Goal: Task Accomplishment & Management: Use online tool/utility

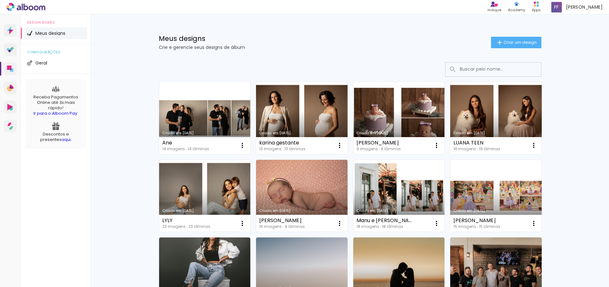
click at [303, 191] on link "Criado em [DATE]" at bounding box center [302, 196] width 92 height 72
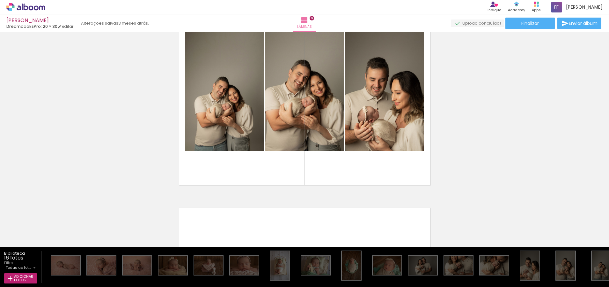
scroll to position [1731, 0]
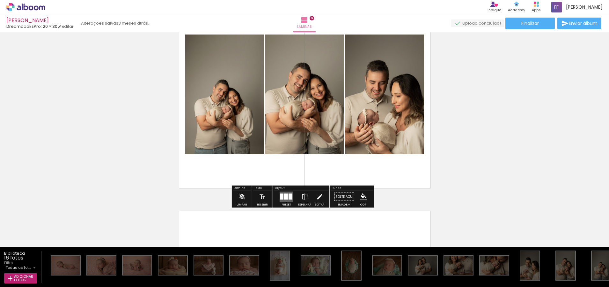
click at [242, 146] on quentale-photo at bounding box center [224, 93] width 79 height 119
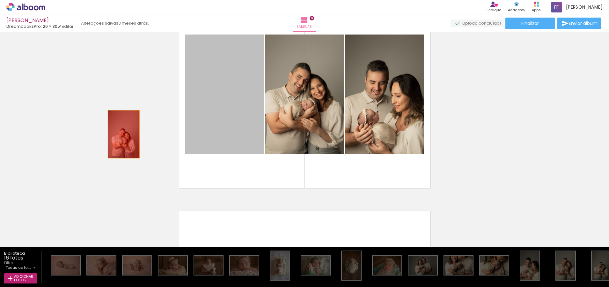
drag, startPoint x: 236, startPoint y: 137, endPoint x: 117, endPoint y: 136, distance: 118.7
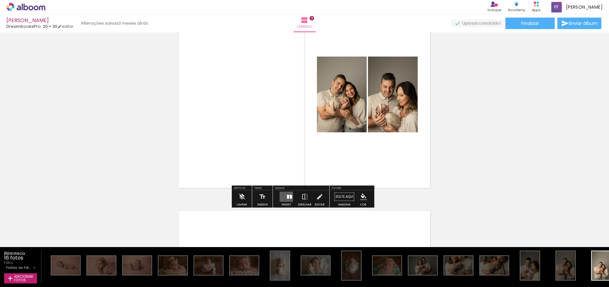
click at [287, 192] on quentale-layouter at bounding box center [286, 196] width 13 height 10
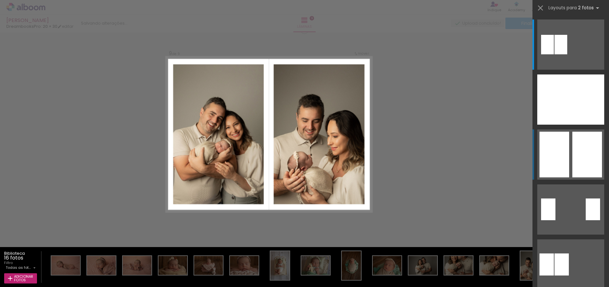
scroll to position [1685, 0]
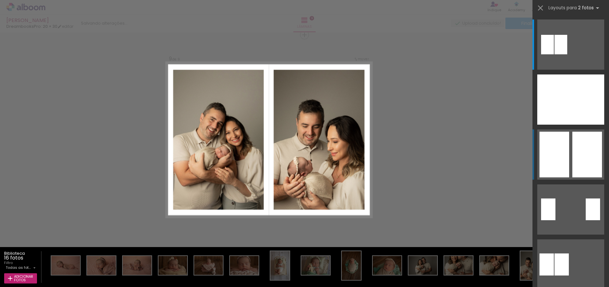
click at [568, 54] on div at bounding box center [561, 44] width 13 height 19
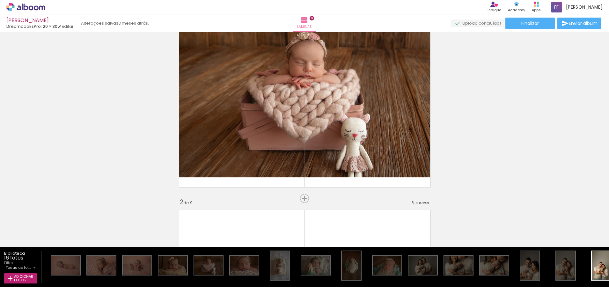
scroll to position [0, 0]
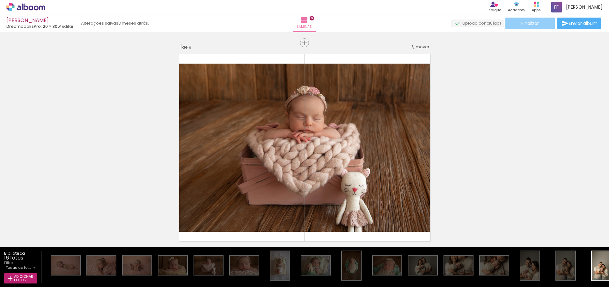
click at [538, 25] on paper-button "Finalizar" at bounding box center [530, 23] width 49 height 11
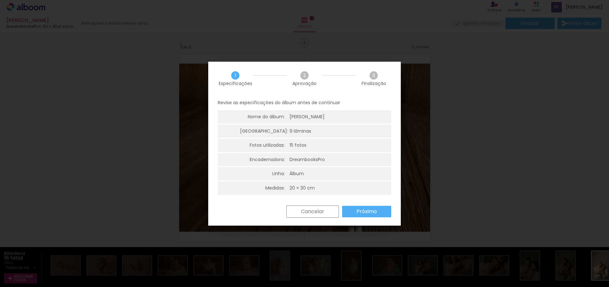
click at [0, 0] on slot "Próximo" at bounding box center [0, 0] width 0 height 0
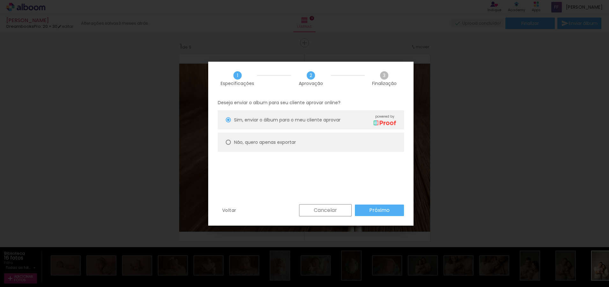
click at [277, 146] on paper-radio-button "Não, quero apenas exportar" at bounding box center [311, 141] width 186 height 19
type paper-radio-button "on"
click at [0, 0] on slot "Próximo" at bounding box center [0, 0] width 0 height 0
type input "Alta, 300 DPI"
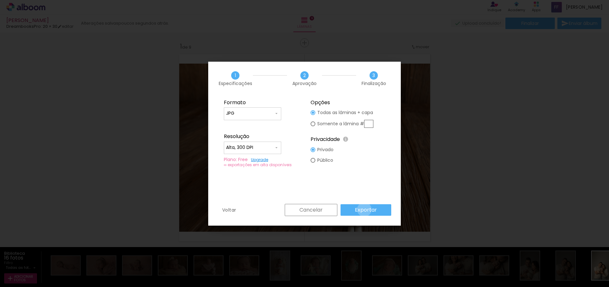
drag, startPoint x: 365, startPoint y: 209, endPoint x: 360, endPoint y: 211, distance: 5.7
click at [0, 0] on slot "Exportar" at bounding box center [0, 0] width 0 height 0
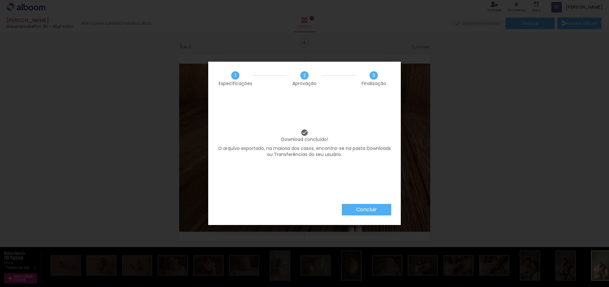
click at [0, 0] on slot "Concluir" at bounding box center [0, 0] width 0 height 0
